Goal: Information Seeking & Learning: Check status

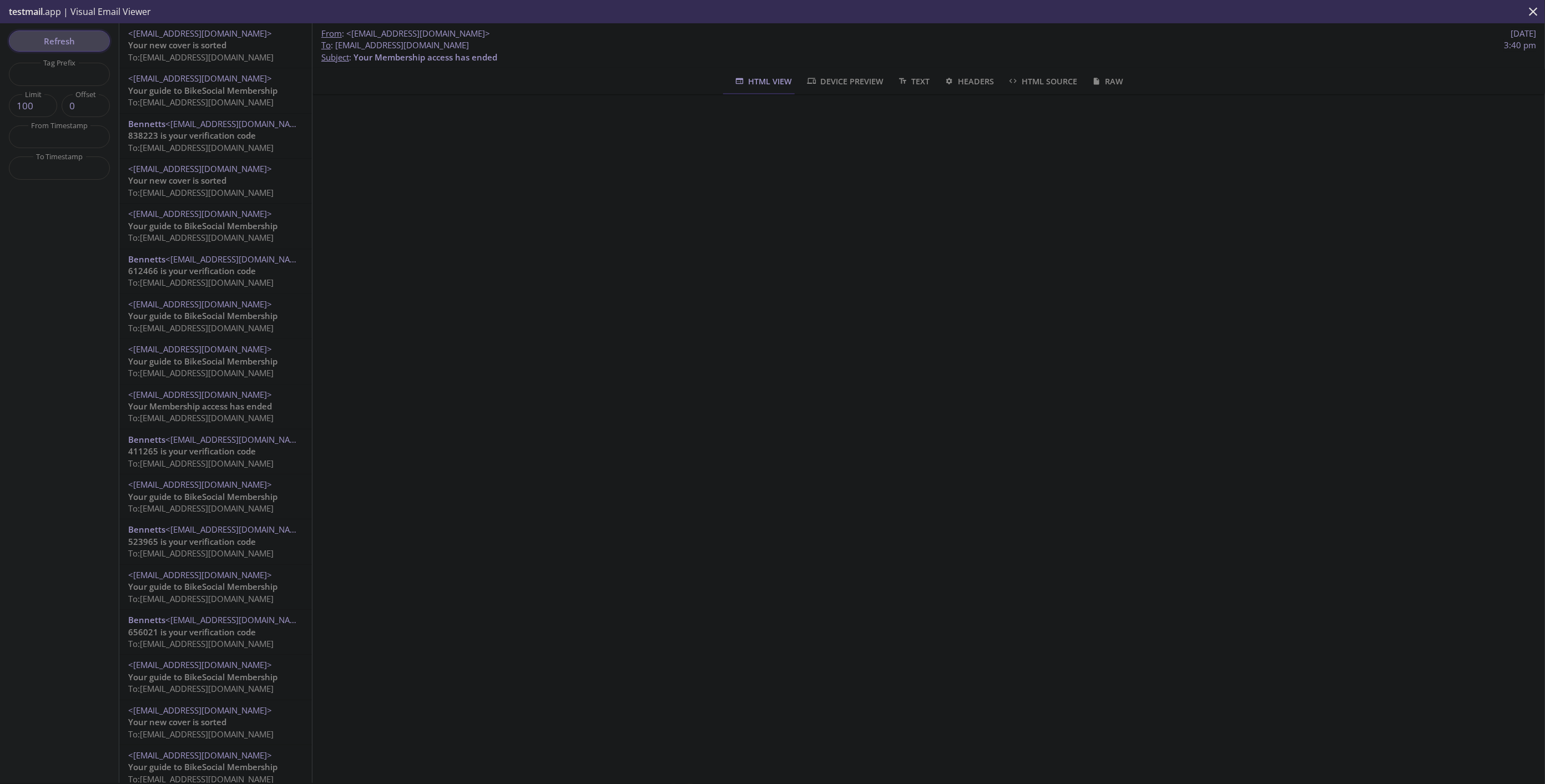
click at [63, 47] on span "Refresh" at bounding box center [59, 41] width 83 height 15
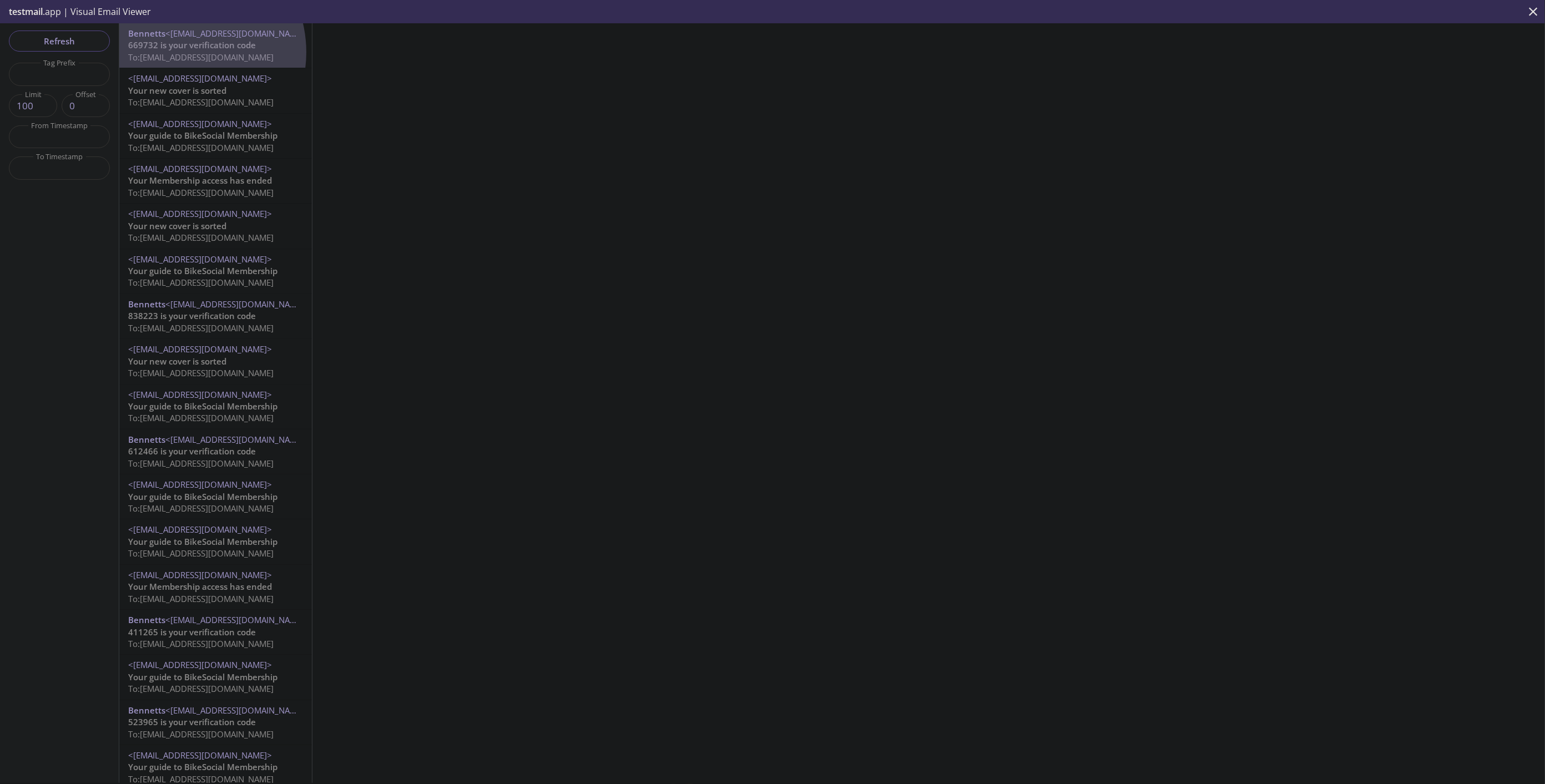
click at [180, 52] on span "To: [EMAIL_ADDRESS][DOMAIN_NAME]" at bounding box center [200, 57] width 145 height 11
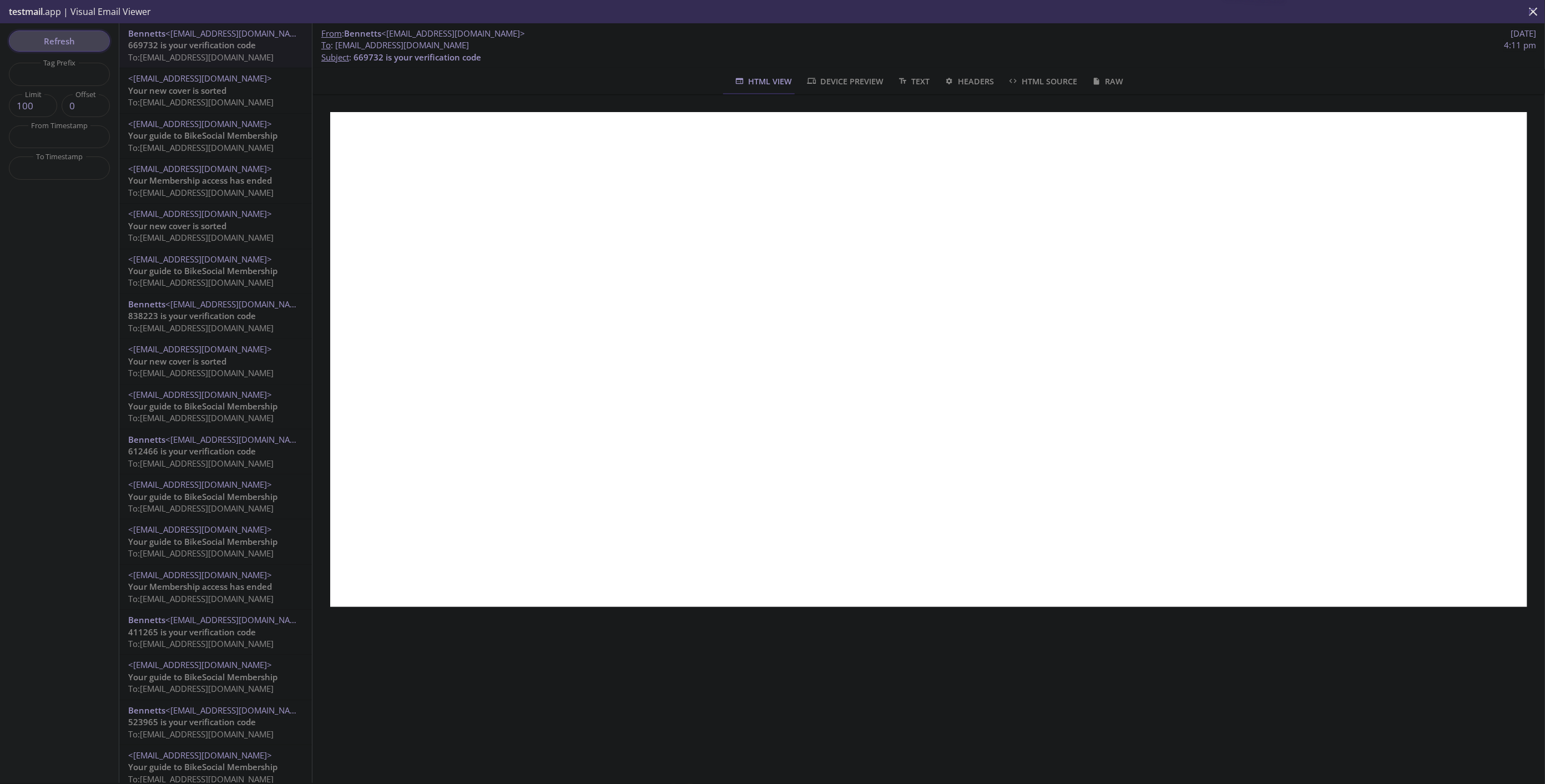
click at [47, 42] on span "Refresh" at bounding box center [59, 41] width 83 height 15
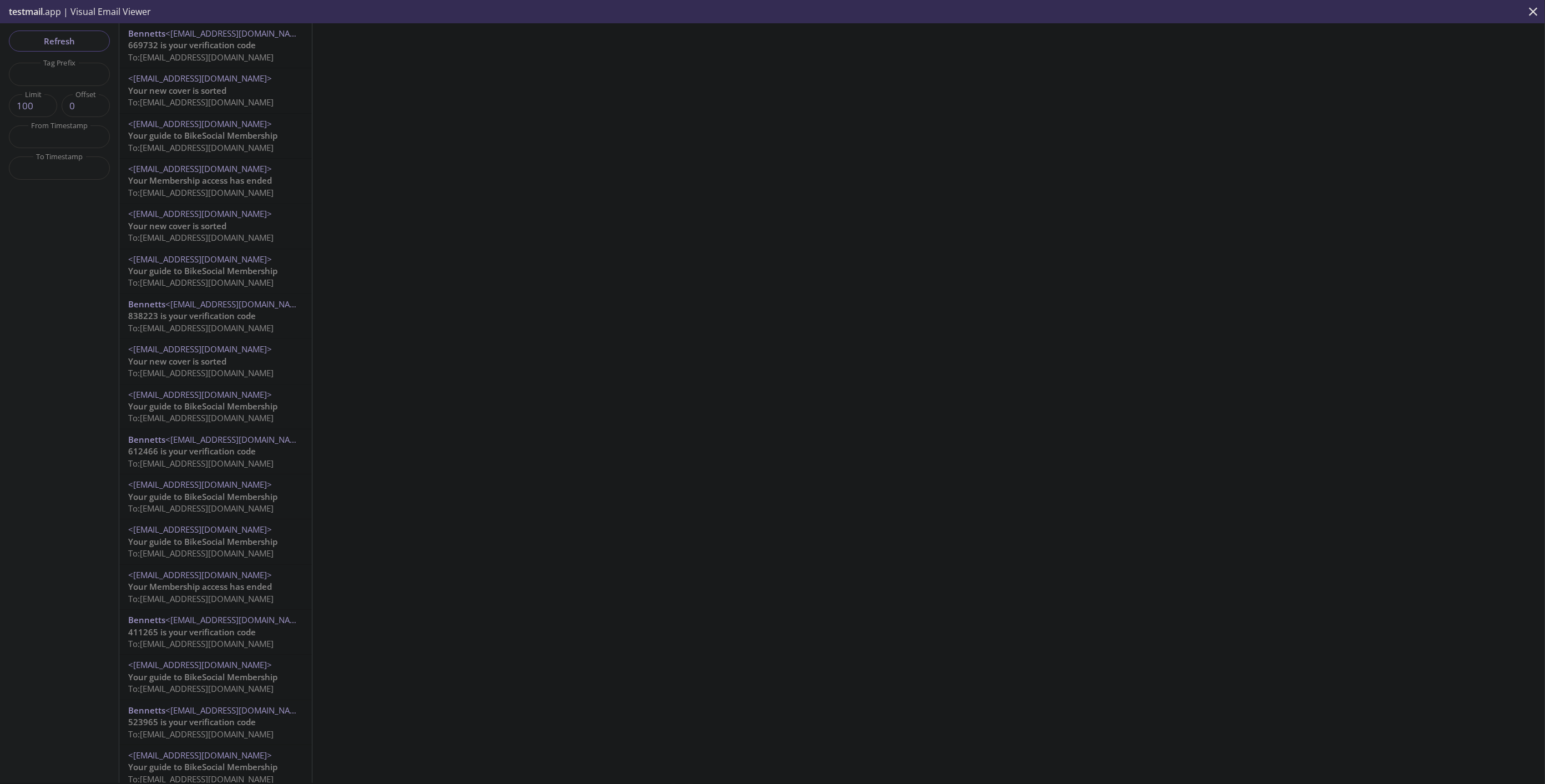
click at [1538, 12] on icon "close" at bounding box center [1533, 12] width 15 height 15
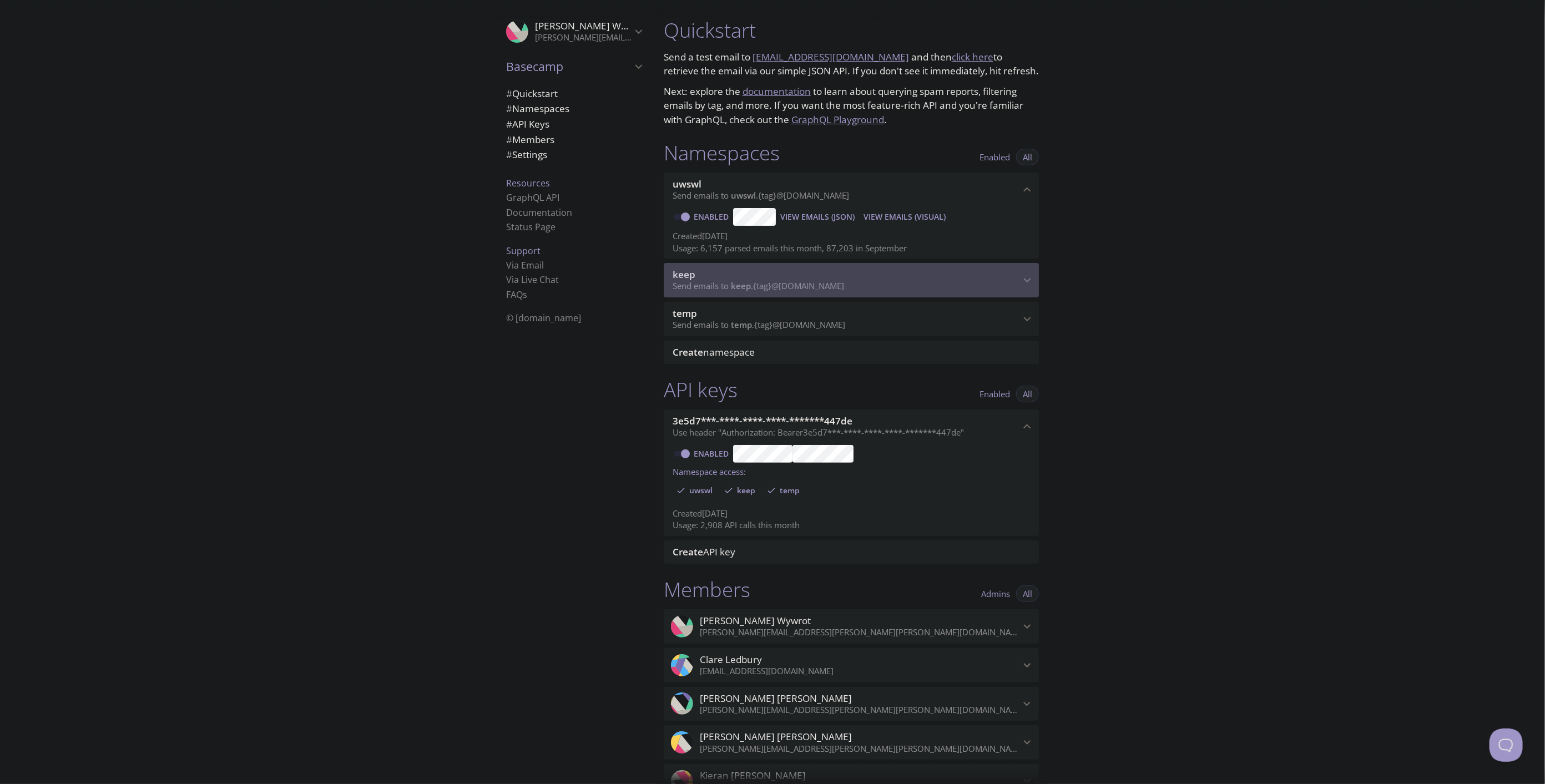
click at [772, 283] on span "Send emails to keep . {tag} @[DOMAIN_NAME]" at bounding box center [758, 286] width 171 height 11
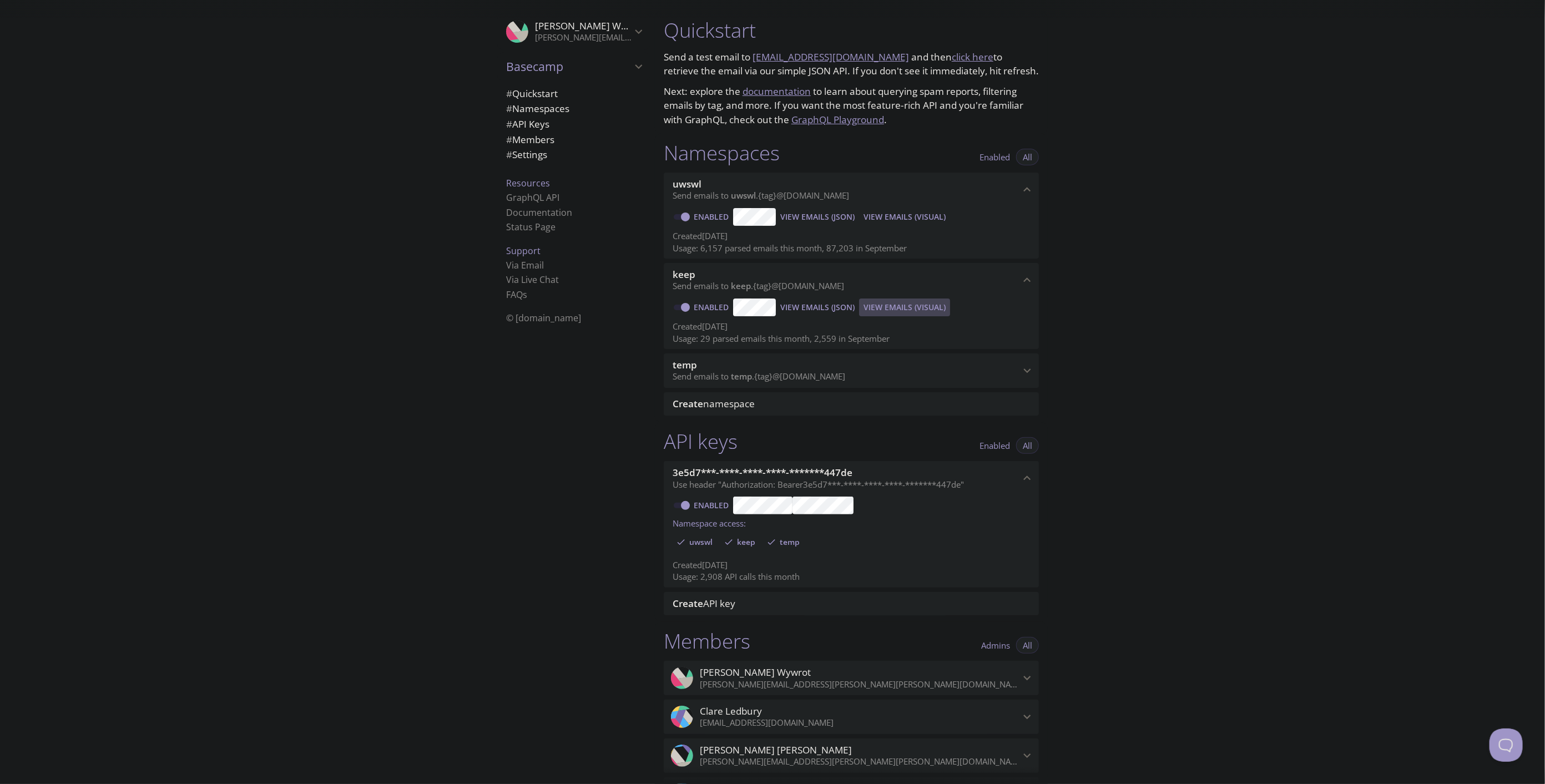
click at [914, 305] on span "View Emails (Visual)" at bounding box center [904, 307] width 82 height 13
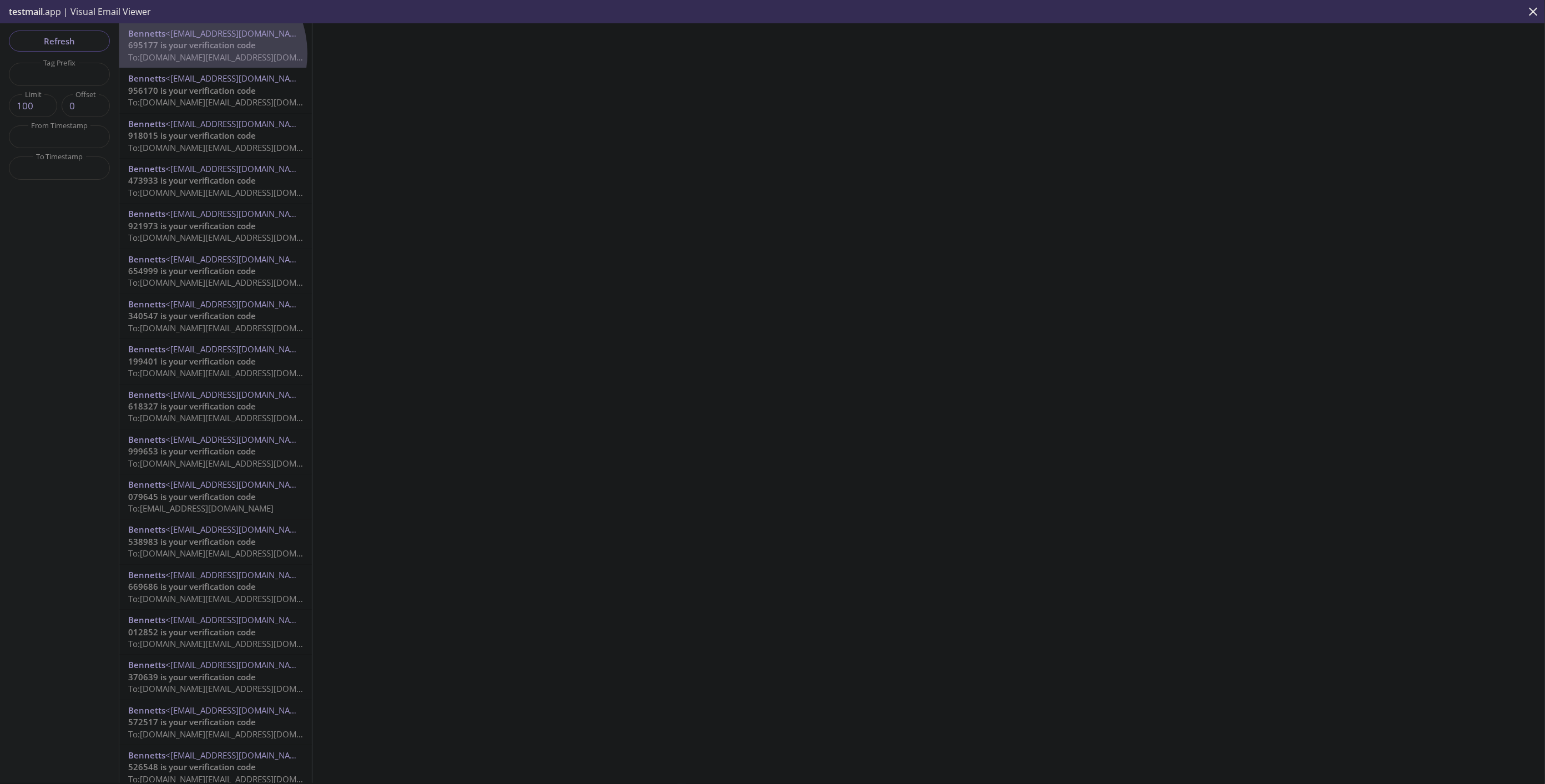
click at [206, 53] on span "To: [DOMAIN_NAME][EMAIL_ADDRESS][DOMAIN_NAME]" at bounding box center [233, 57] width 211 height 11
